Goal: Transaction & Acquisition: Purchase product/service

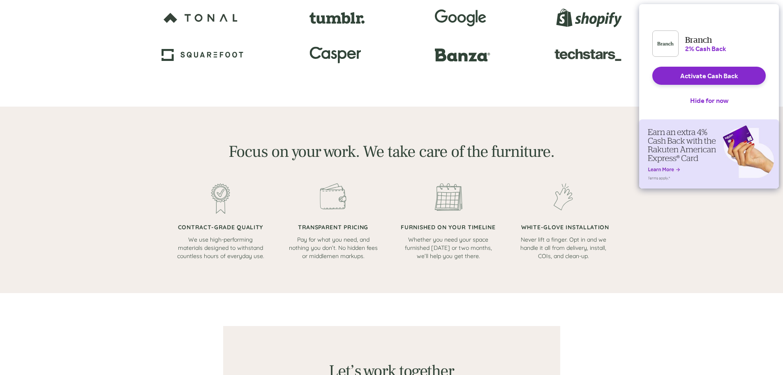
scroll to position [370, 0]
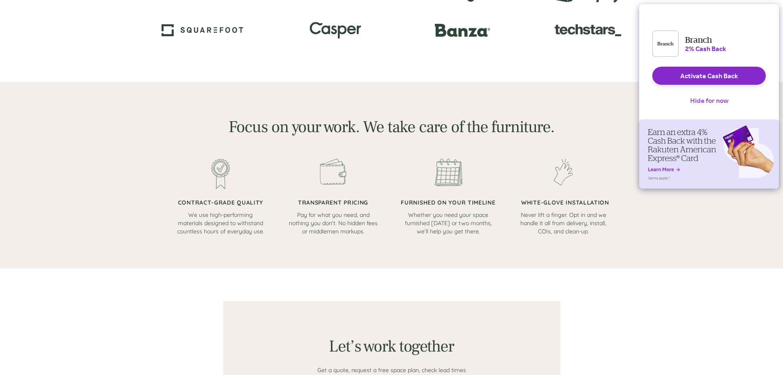
click at [708, 106] on button "Hide for now" at bounding box center [709, 100] width 51 height 18
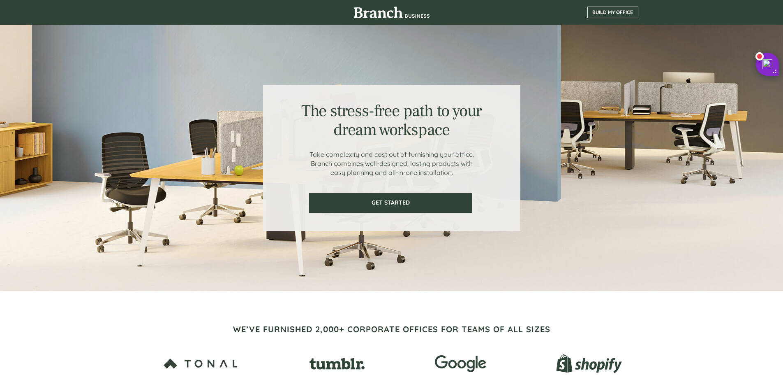
click at [613, 12] on span "BUILD MY OFFICE" at bounding box center [613, 12] width 50 height 6
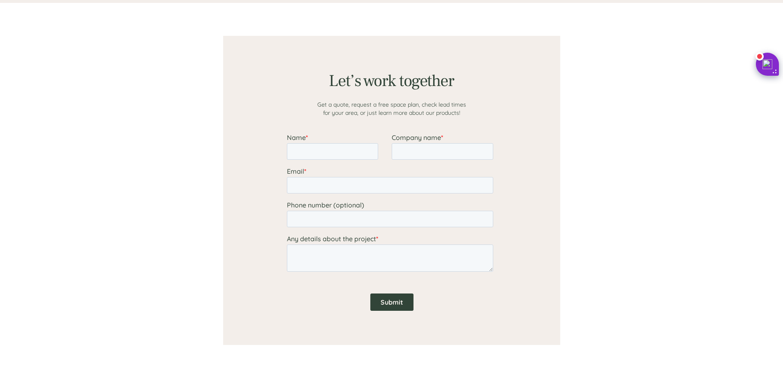
scroll to position [638, 0]
